Goal: Complete application form

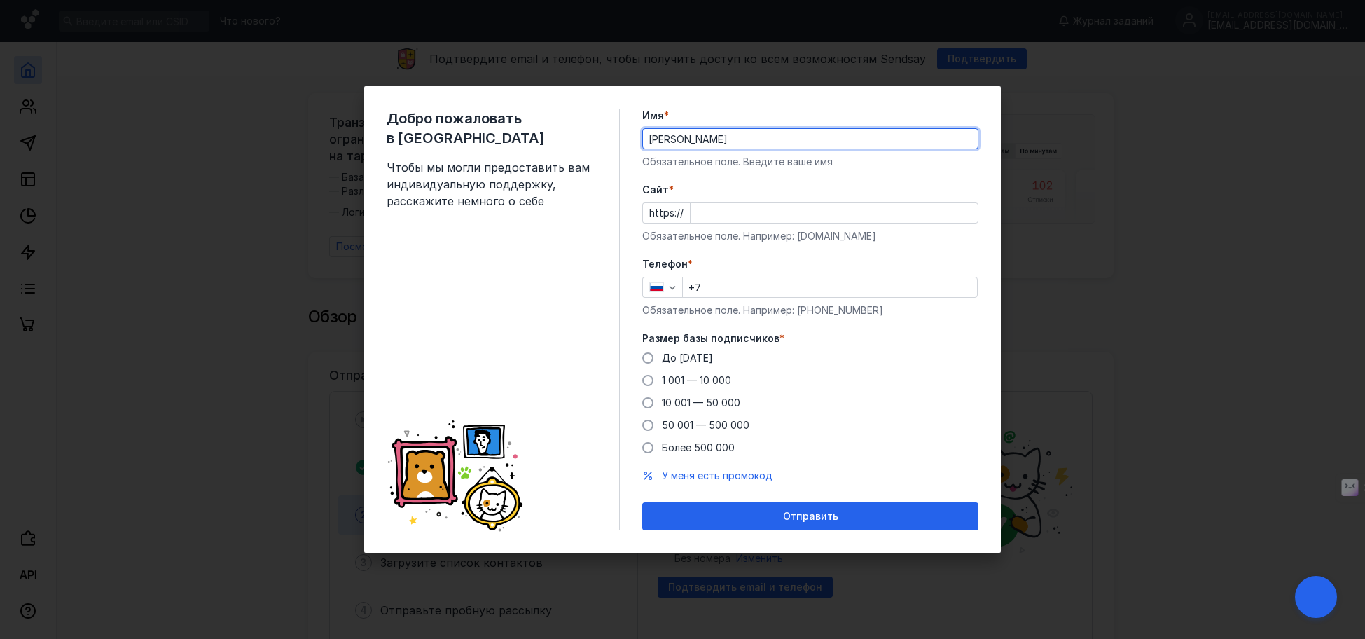
type input "[PERSON_NAME]"
click at [652, 359] on span at bounding box center [647, 357] width 11 height 11
click at [0, 0] on input "До [DATE]" at bounding box center [0, 0] width 0 height 0
click at [780, 289] on input "+7" at bounding box center [830, 287] width 294 height 20
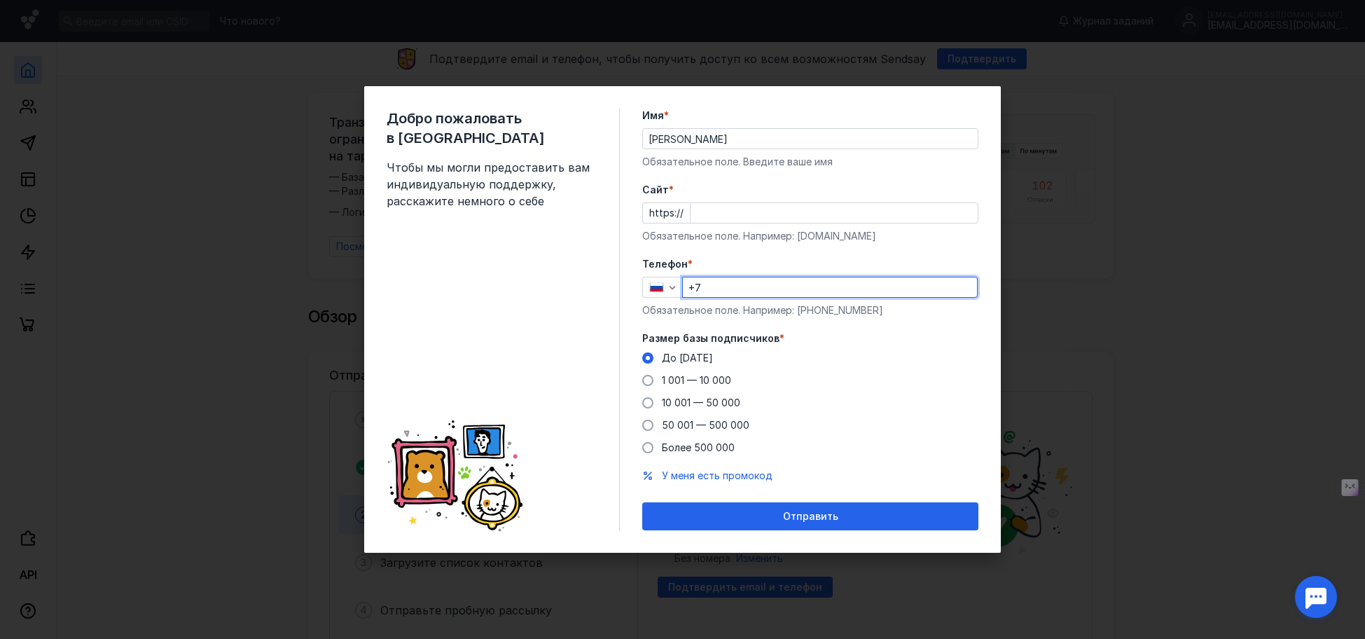
type input "[PHONE_NUMBER]"
click at [716, 209] on input "Cайт *" at bounding box center [834, 213] width 287 height 20
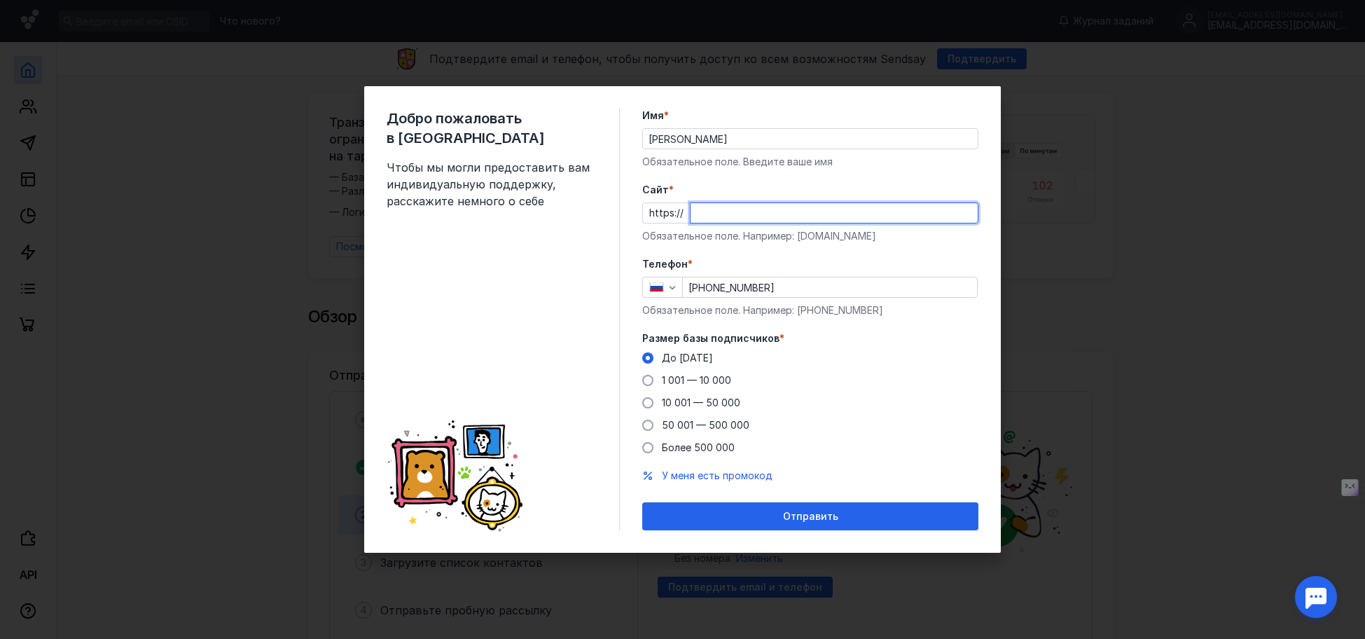
paste input "[DOMAIN_NAME][URL]"
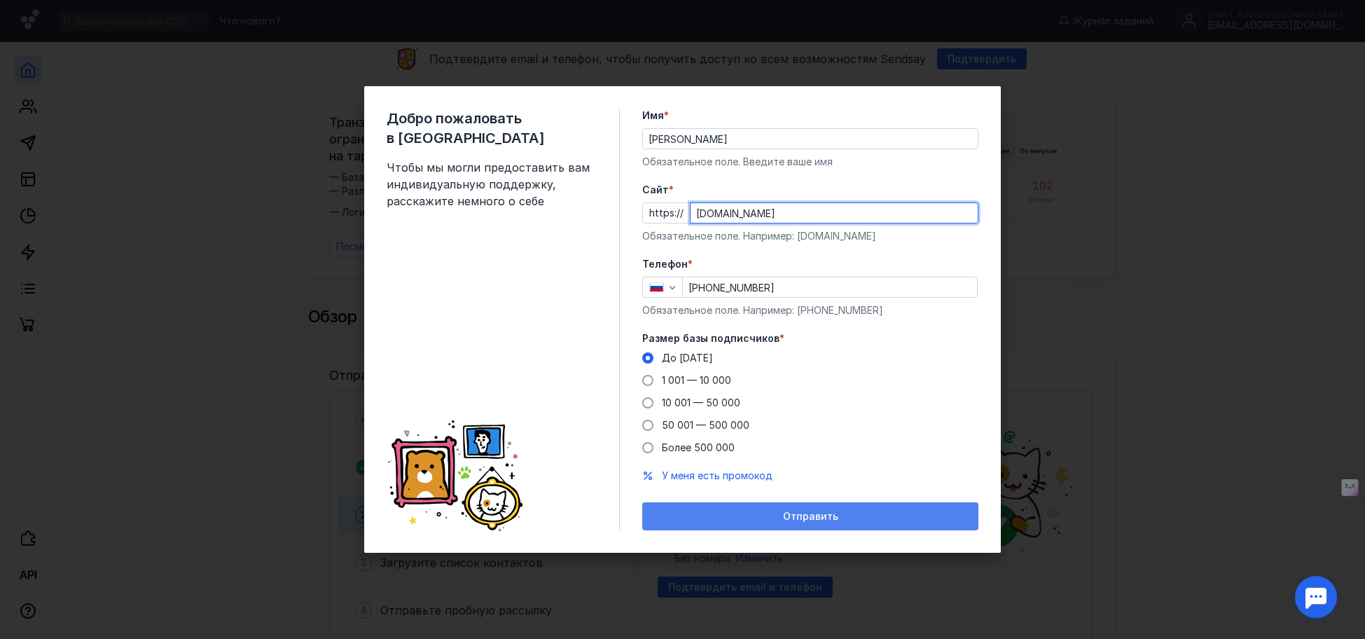
type input "[DOMAIN_NAME]"
click at [836, 521] on span "Отправить" at bounding box center [810, 517] width 55 height 12
